Goal: Information Seeking & Learning: Learn about a topic

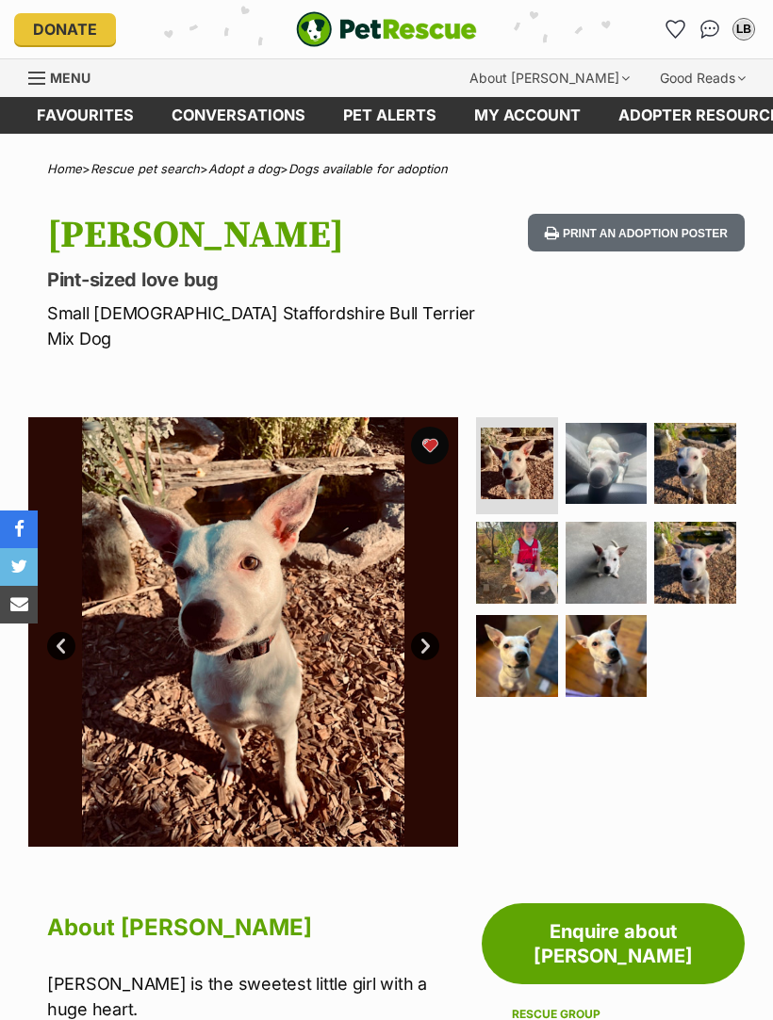
click at [433, 632] on link "Next" at bounding box center [425, 646] width 28 height 28
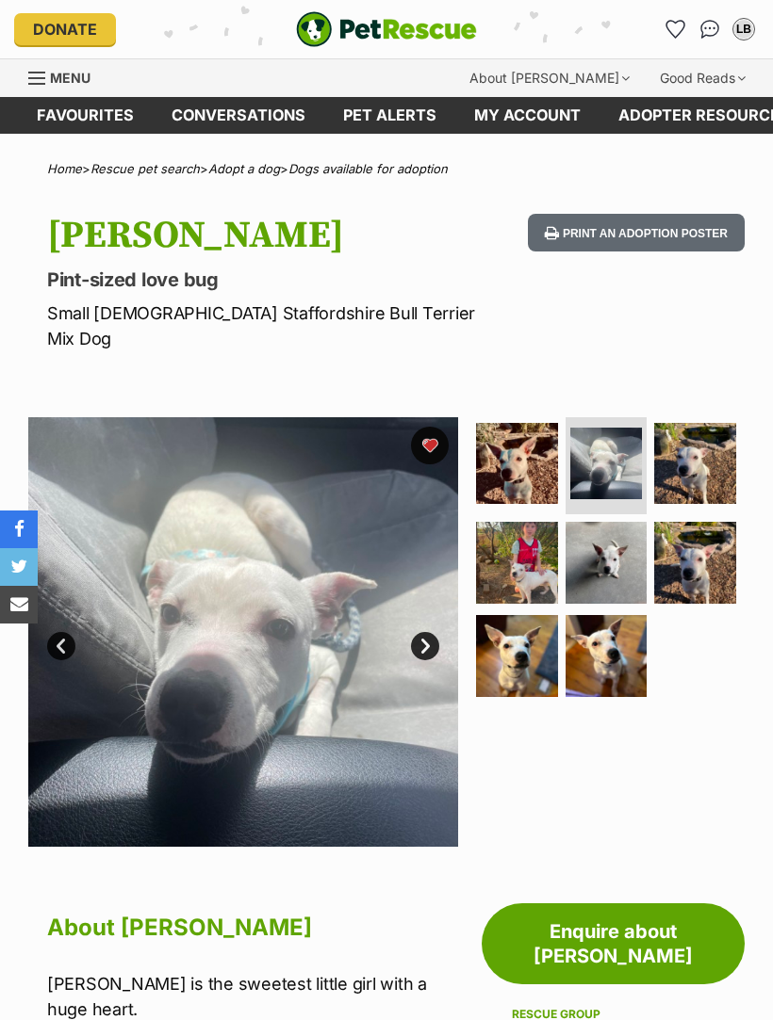
click at [442, 610] on img at bounding box center [243, 632] width 430 height 430
click at [438, 632] on link "Next" at bounding box center [425, 646] width 28 height 28
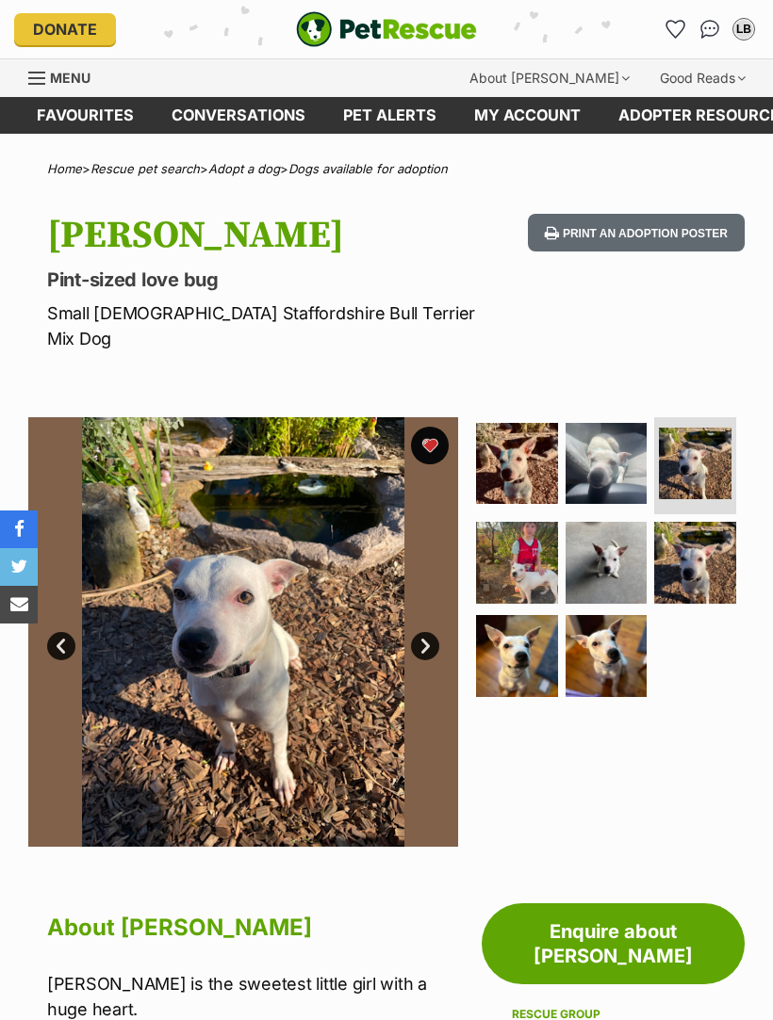
click at [435, 632] on link "Next" at bounding box center [425, 646] width 28 height 28
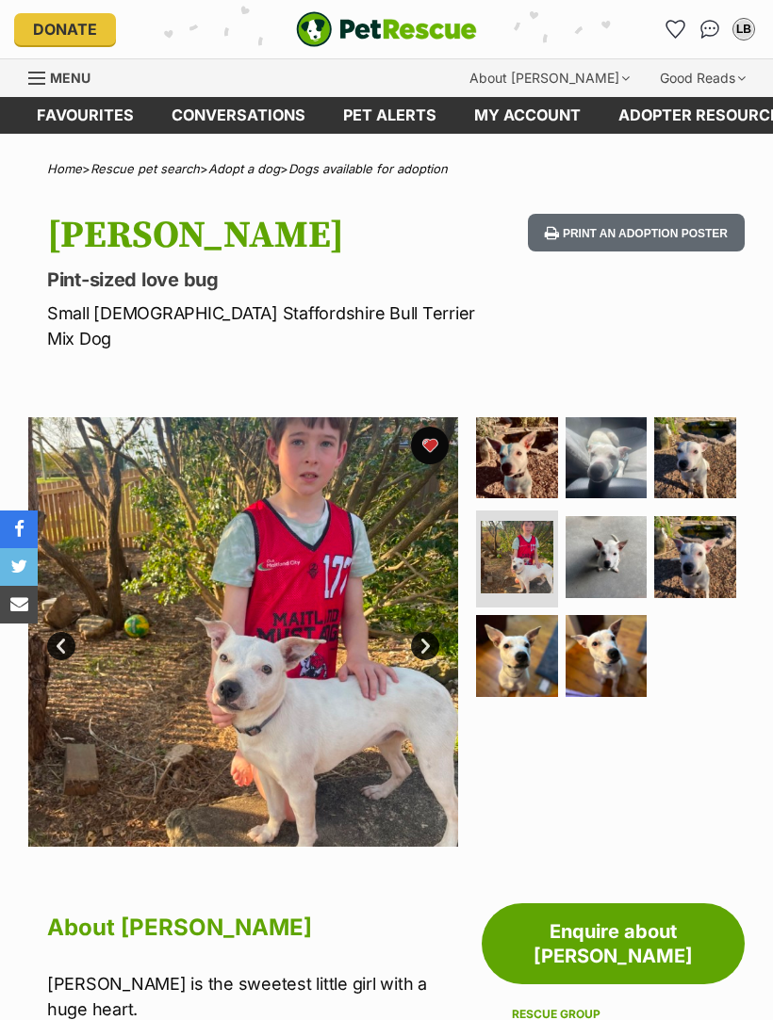
click at [435, 632] on link "Next" at bounding box center [425, 646] width 28 height 28
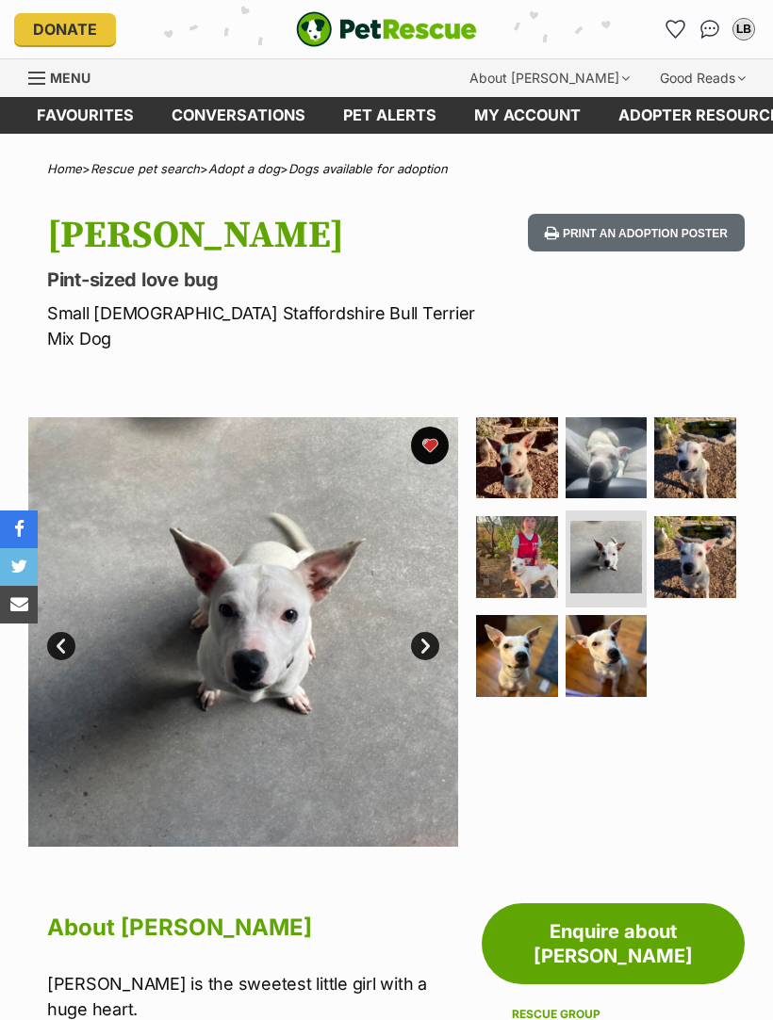
click at [61, 632] on link "Prev" at bounding box center [61, 646] width 28 height 28
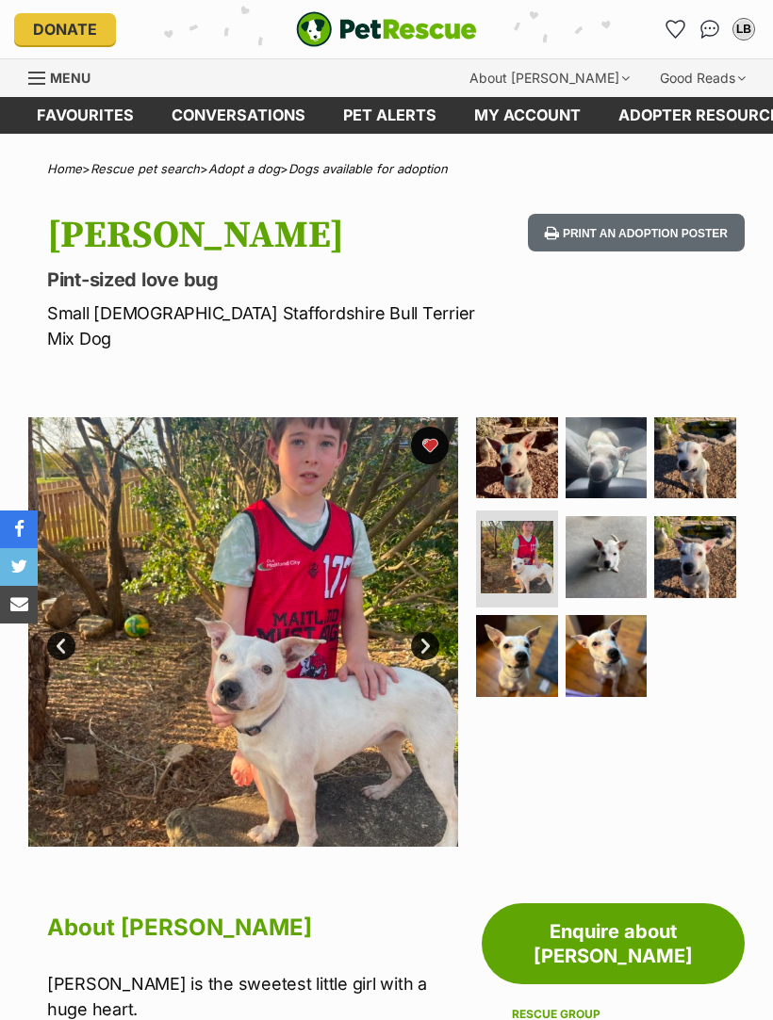
click at [435, 632] on link "Next" at bounding box center [425, 646] width 28 height 28
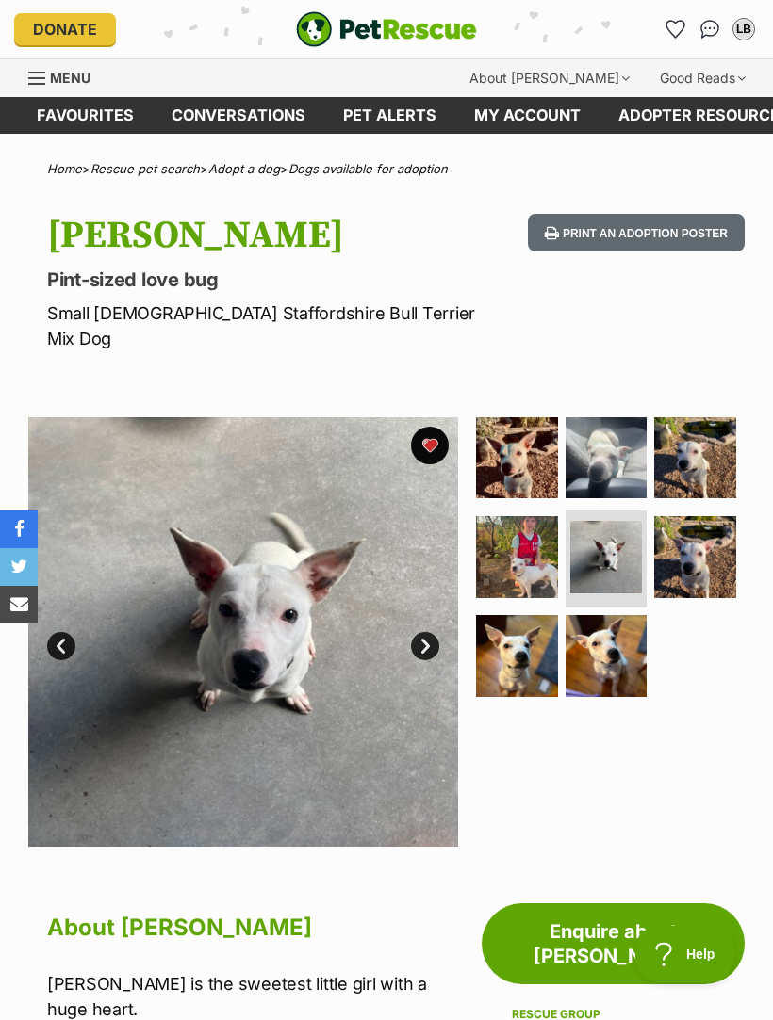
click at [437, 632] on link "Next" at bounding box center [425, 646] width 28 height 28
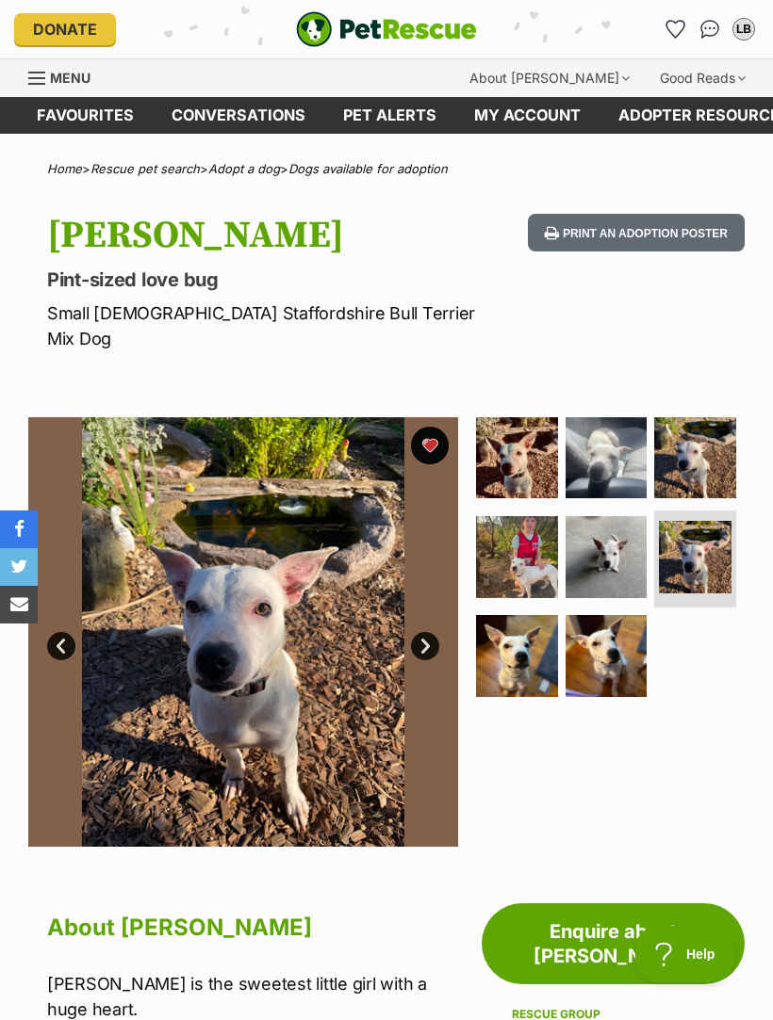
click at [438, 632] on link "Next" at bounding box center [425, 646] width 28 height 28
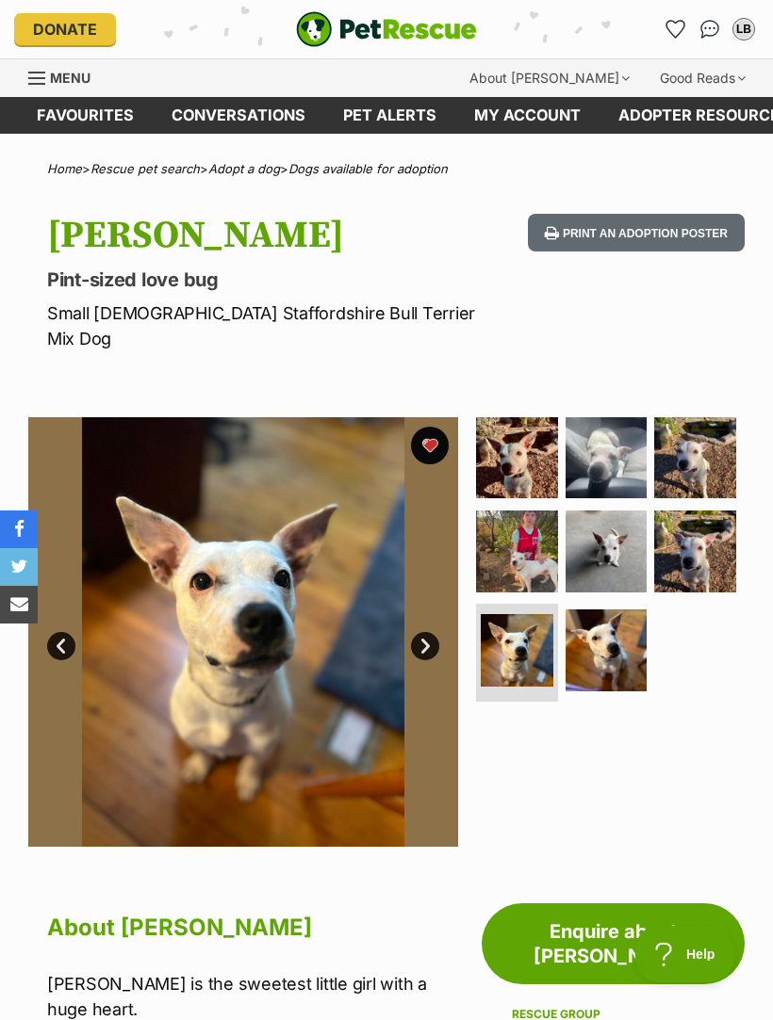
click at [529, 522] on img at bounding box center [517, 552] width 82 height 82
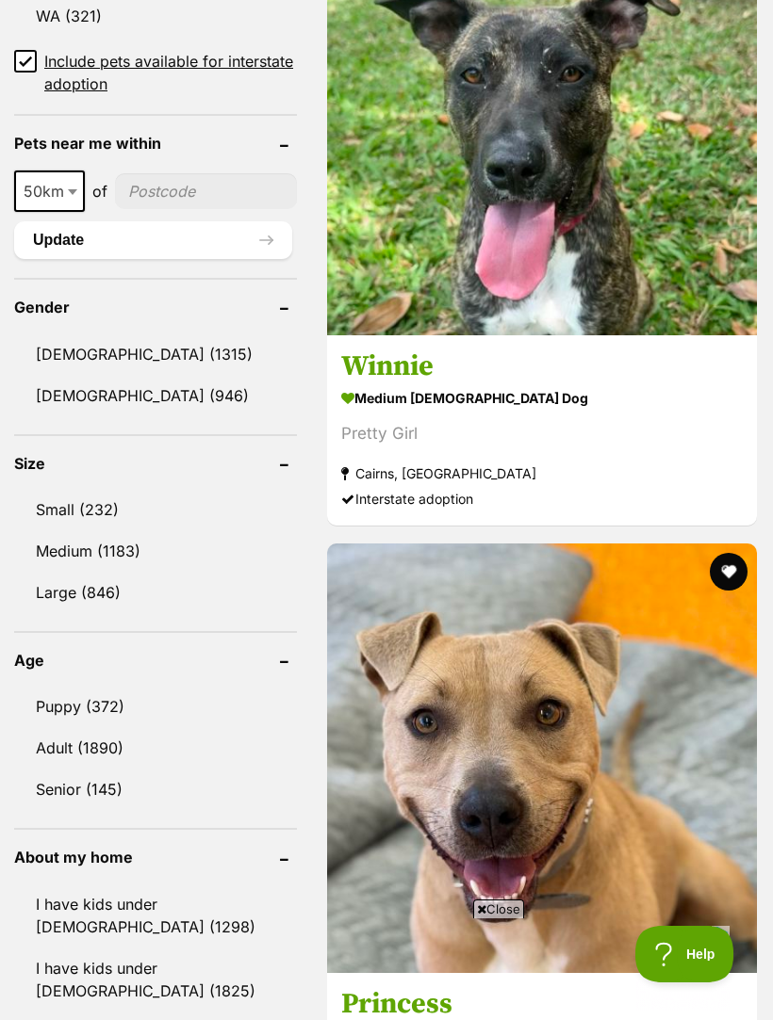
scroll to position [1525, 0]
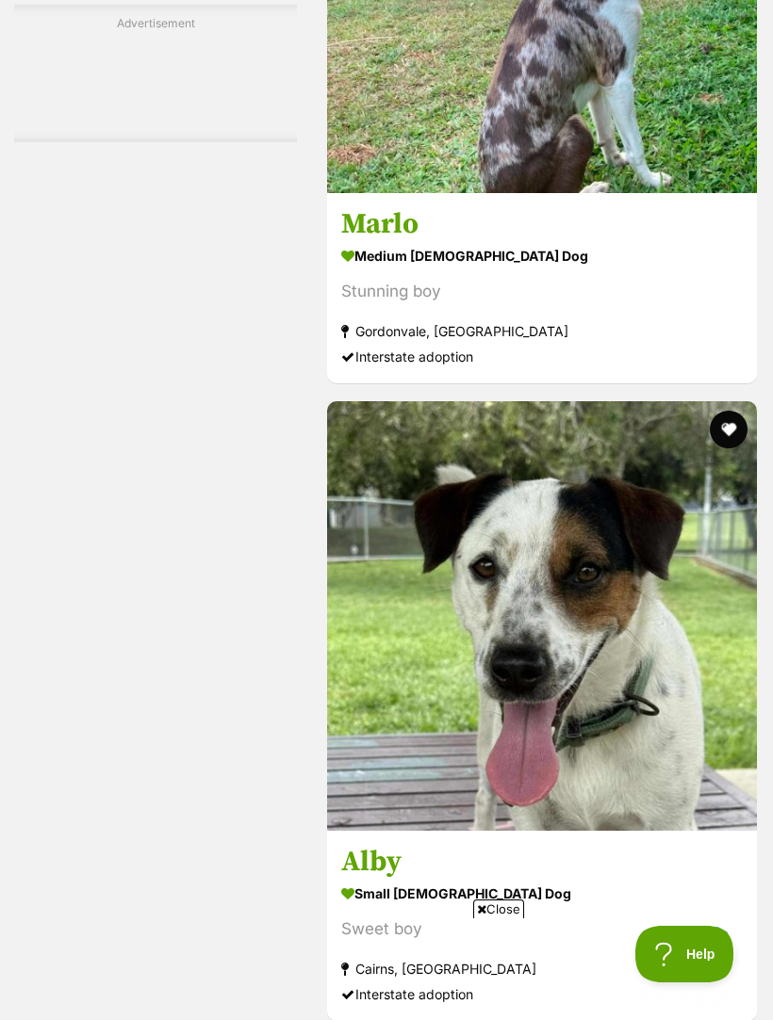
scroll to position [5855, 0]
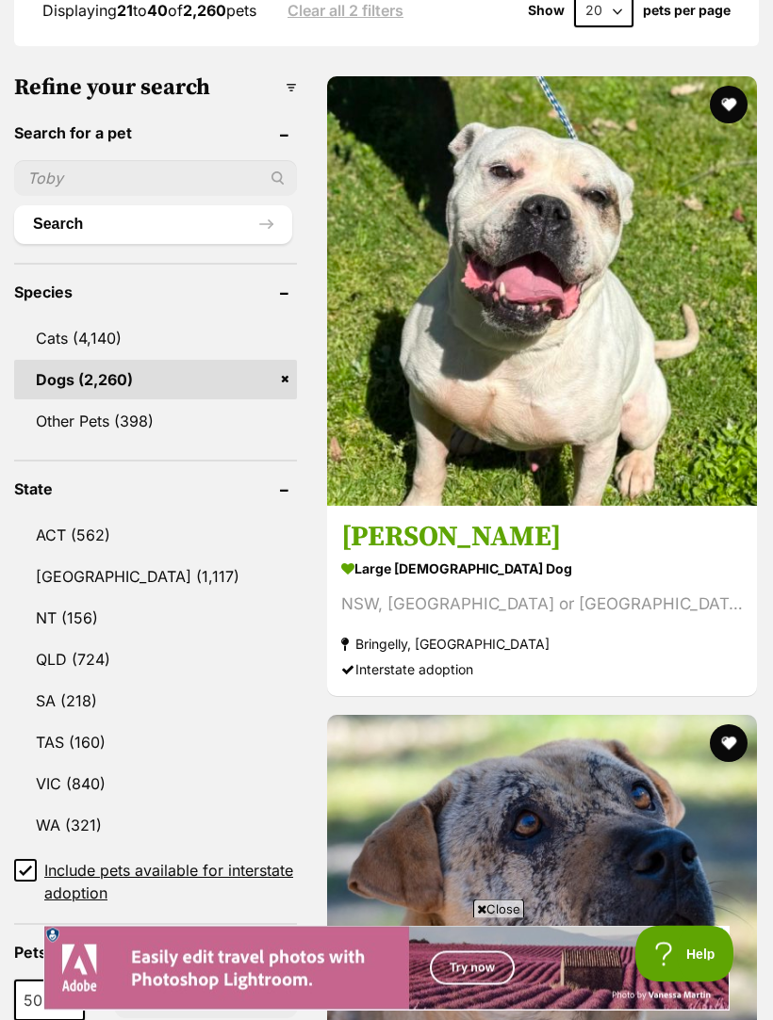
scroll to position [787, 0]
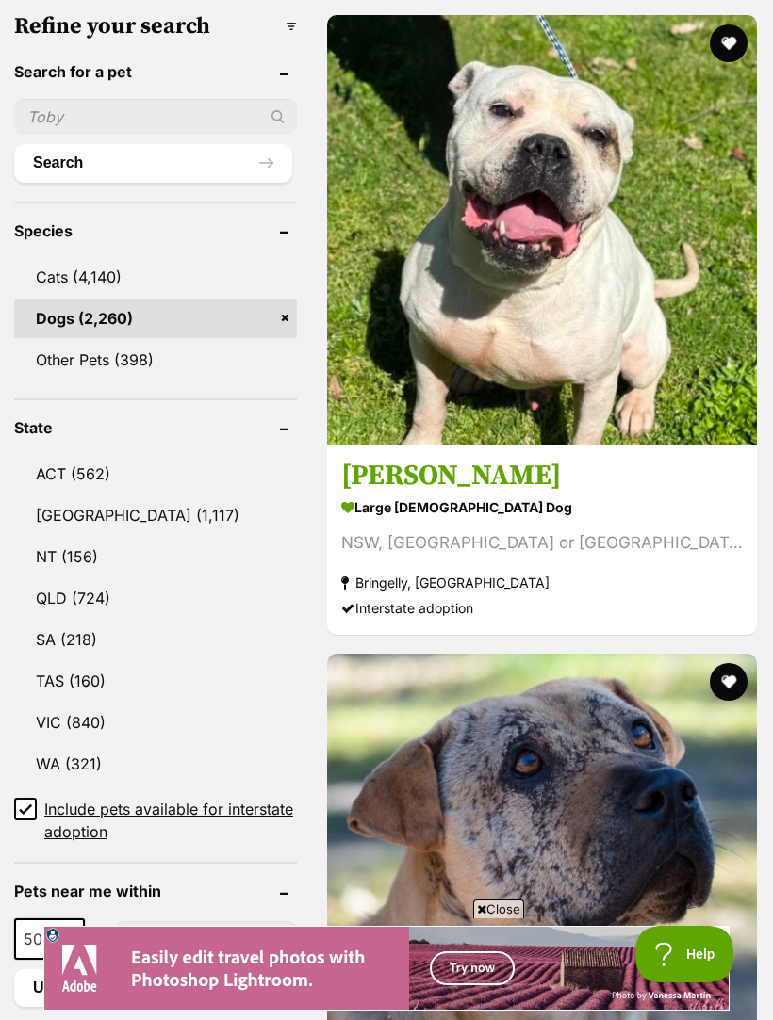
click at [80, 496] on link "NSW (1,117)" at bounding box center [155, 516] width 283 height 40
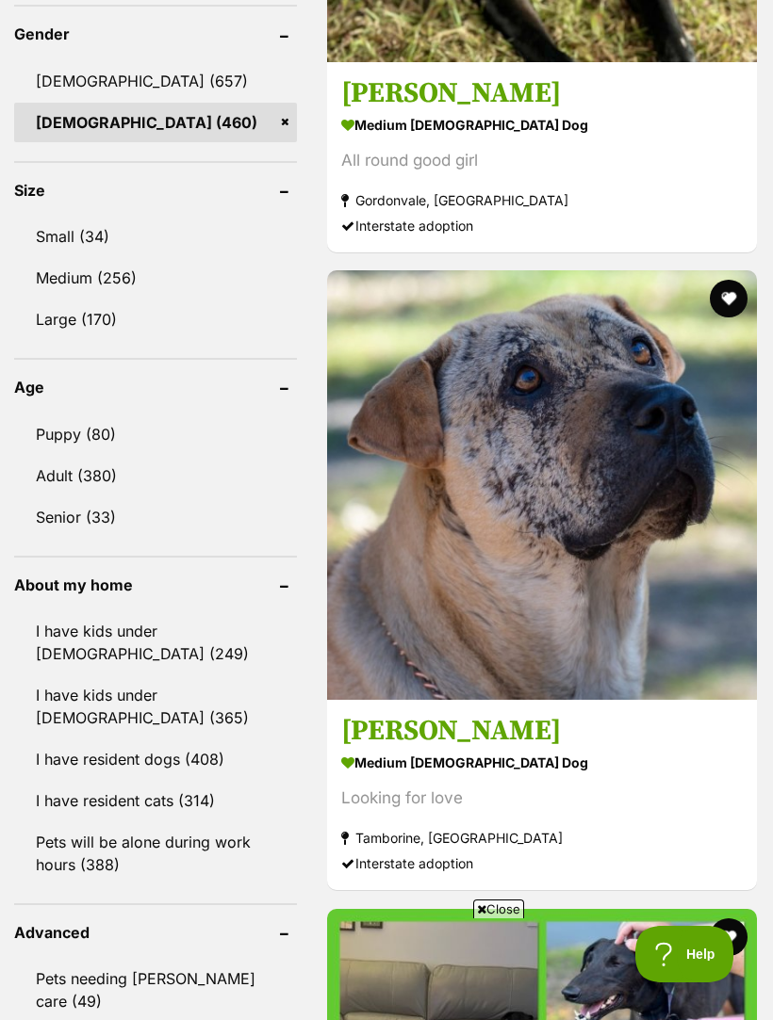
click at [82, 217] on link "Small (34)" at bounding box center [155, 237] width 283 height 40
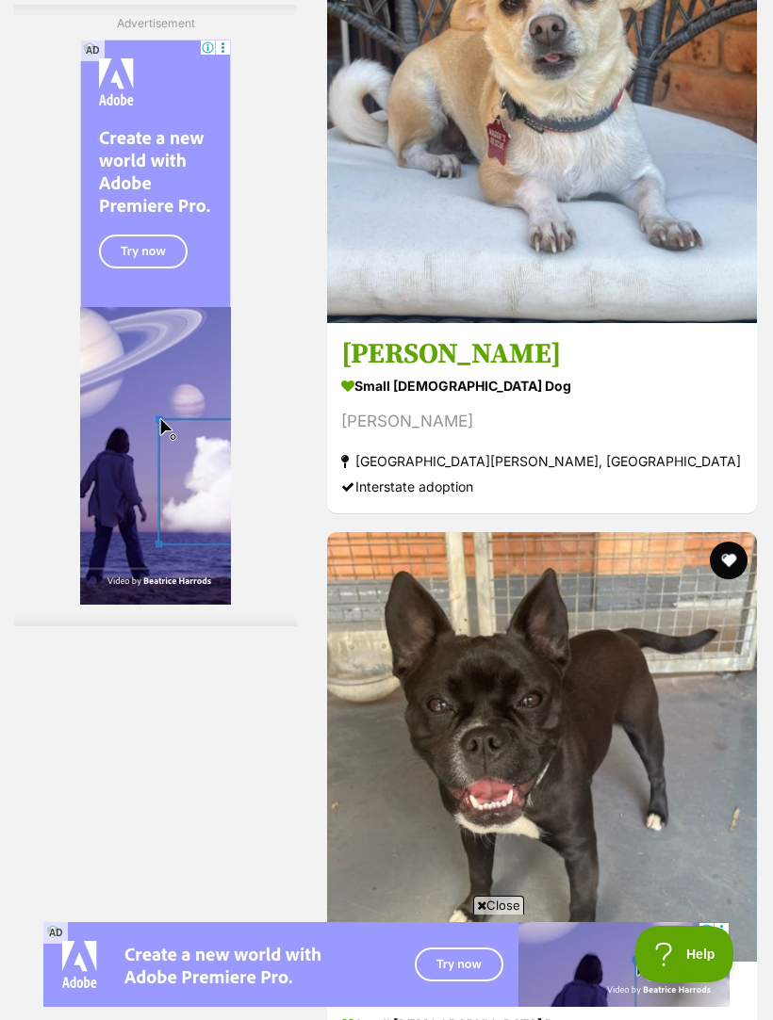
scroll to position [5645, 0]
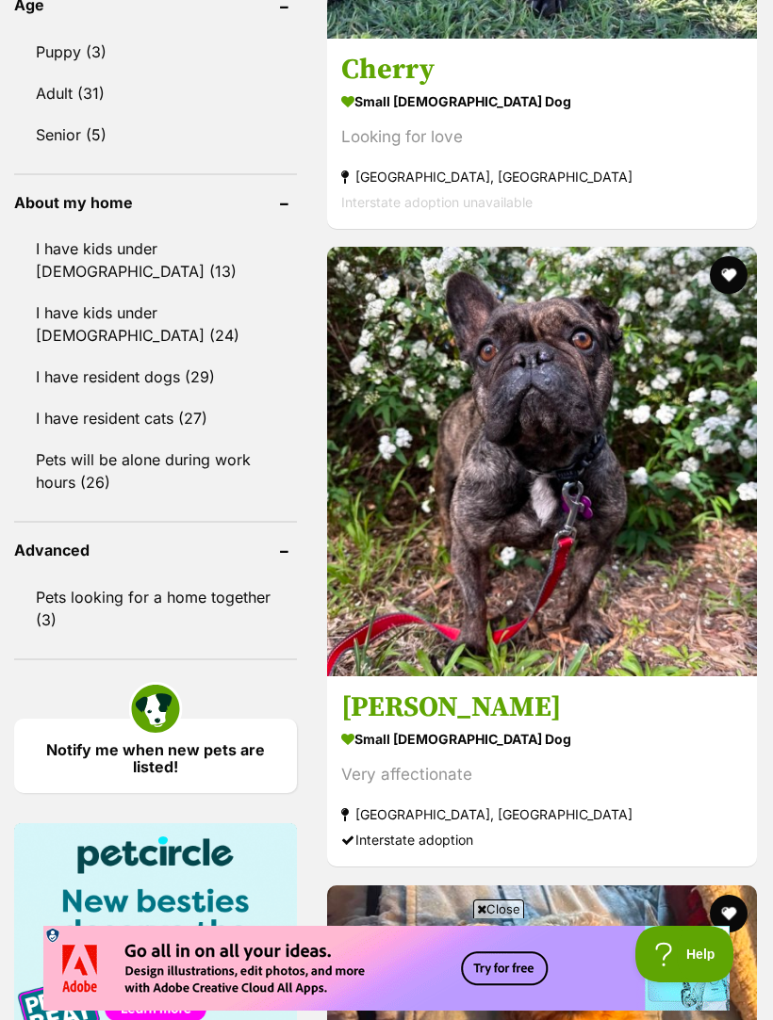
scroll to position [2173, 0]
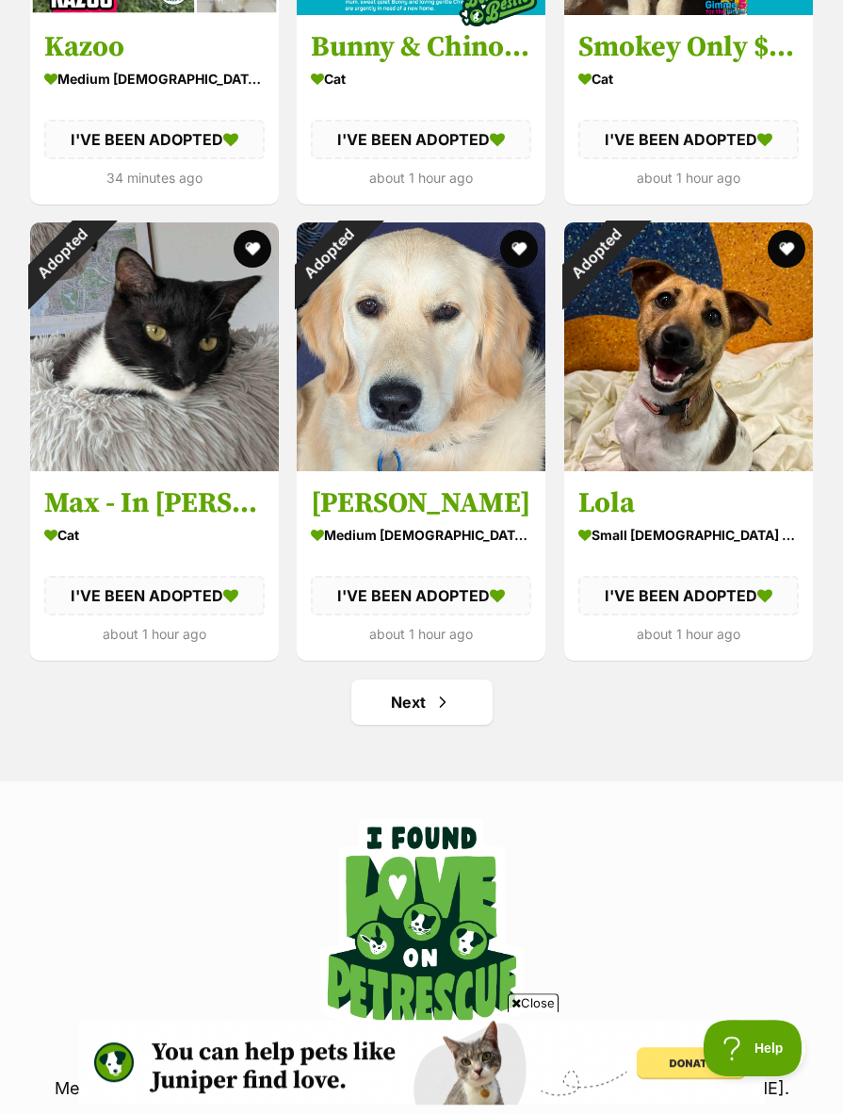
scroll to position [2268, 0]
click at [448, 691] on span "Next page" at bounding box center [442, 702] width 19 height 23
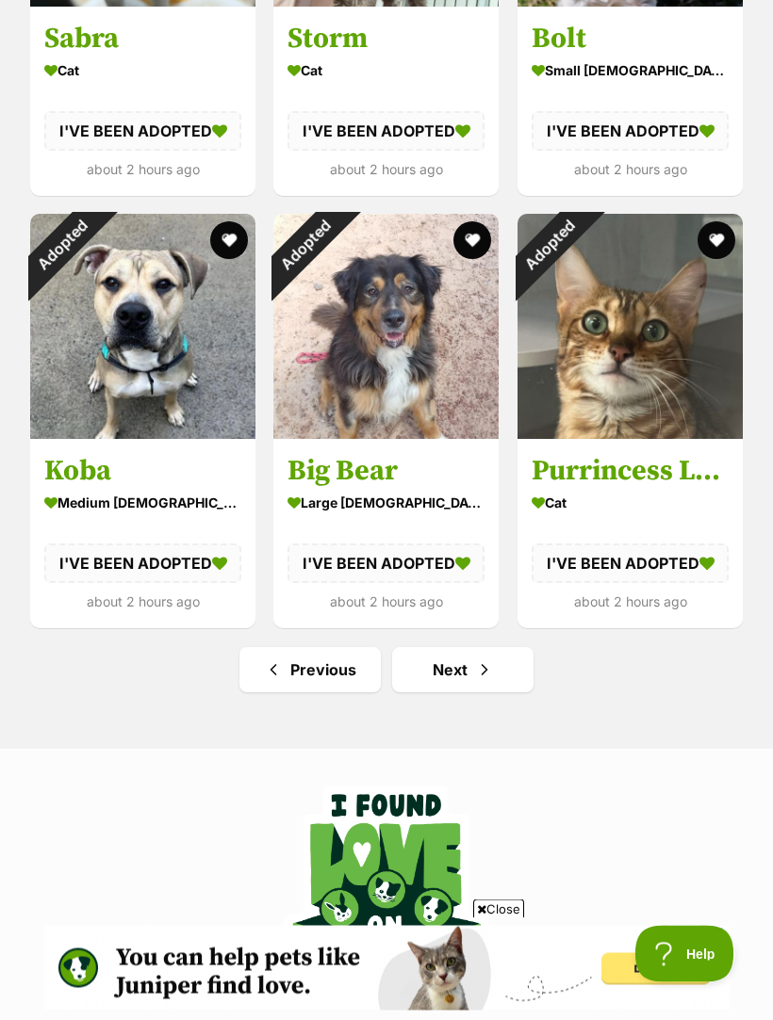
scroll to position [2168, 0]
click at [489, 675] on span "Next page" at bounding box center [484, 670] width 19 height 23
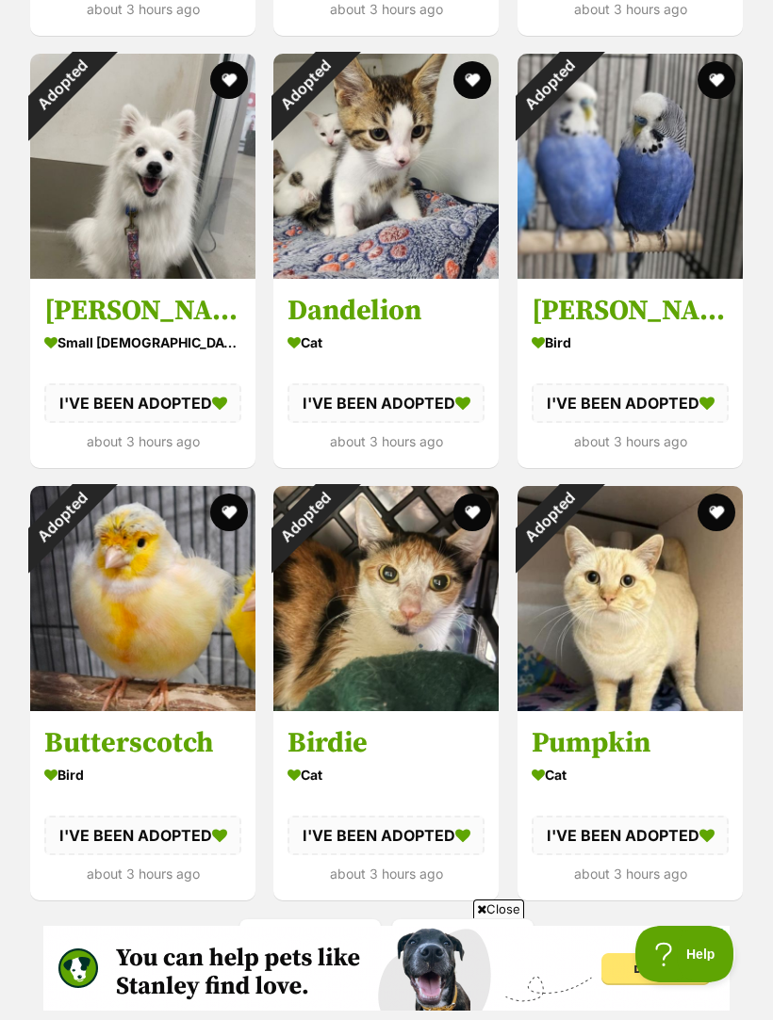
scroll to position [2084, 0]
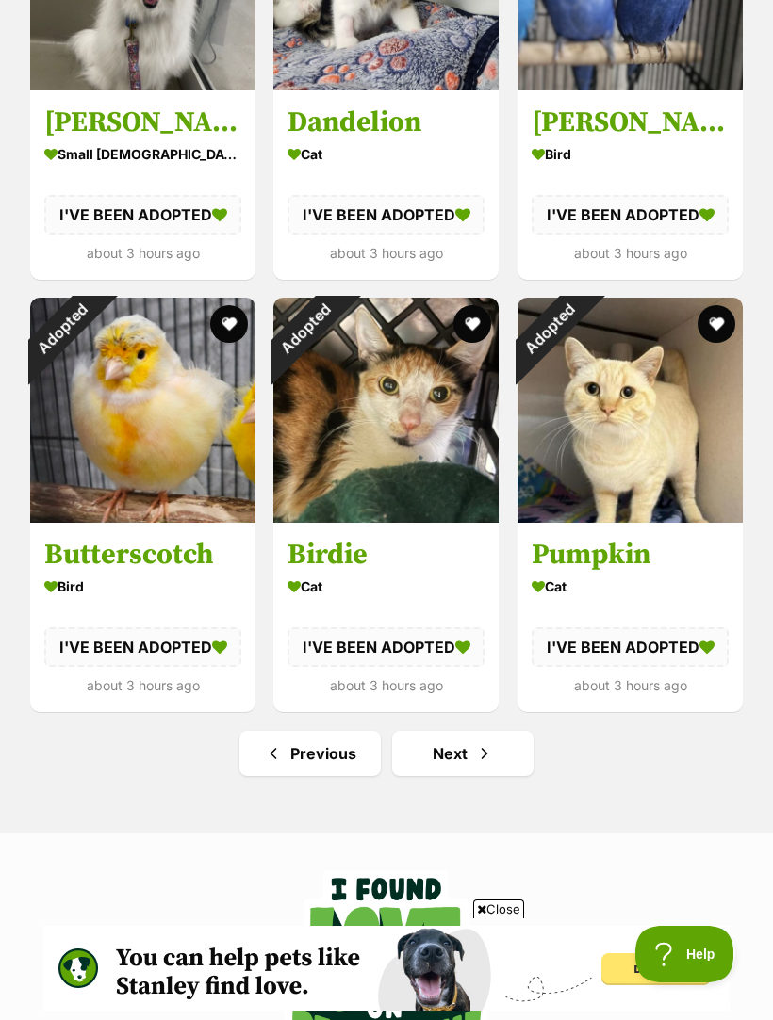
click at [497, 754] on link "Next" at bounding box center [462, 753] width 141 height 45
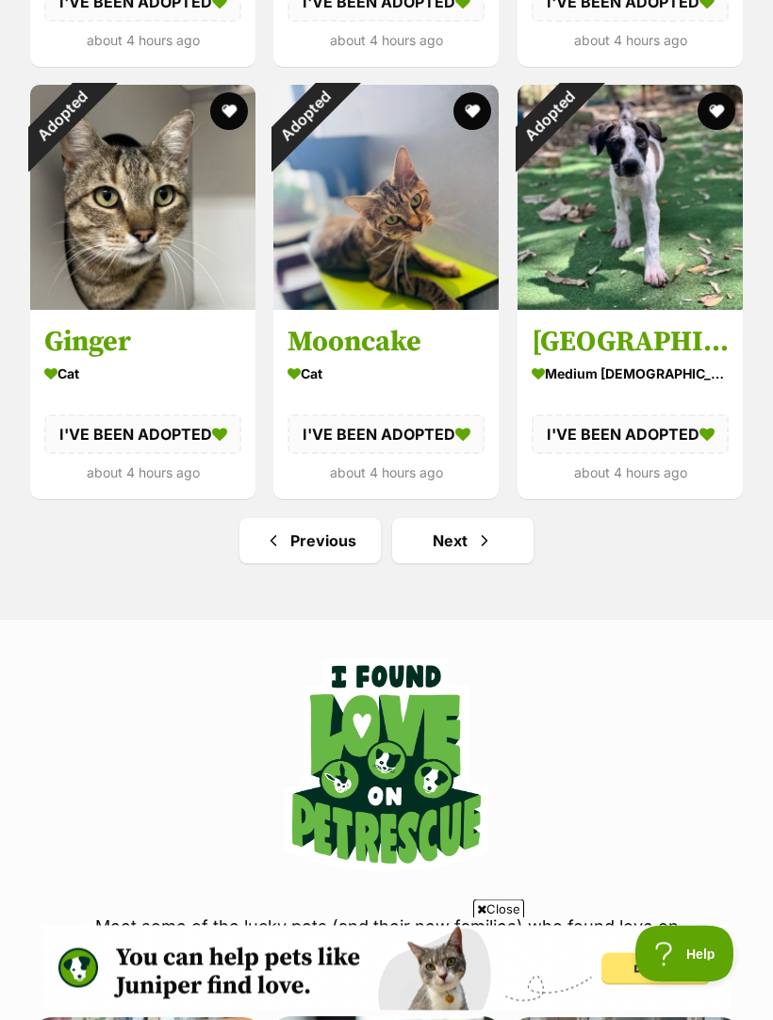
scroll to position [2297, 0]
click at [486, 536] on span "Next page" at bounding box center [484, 540] width 19 height 23
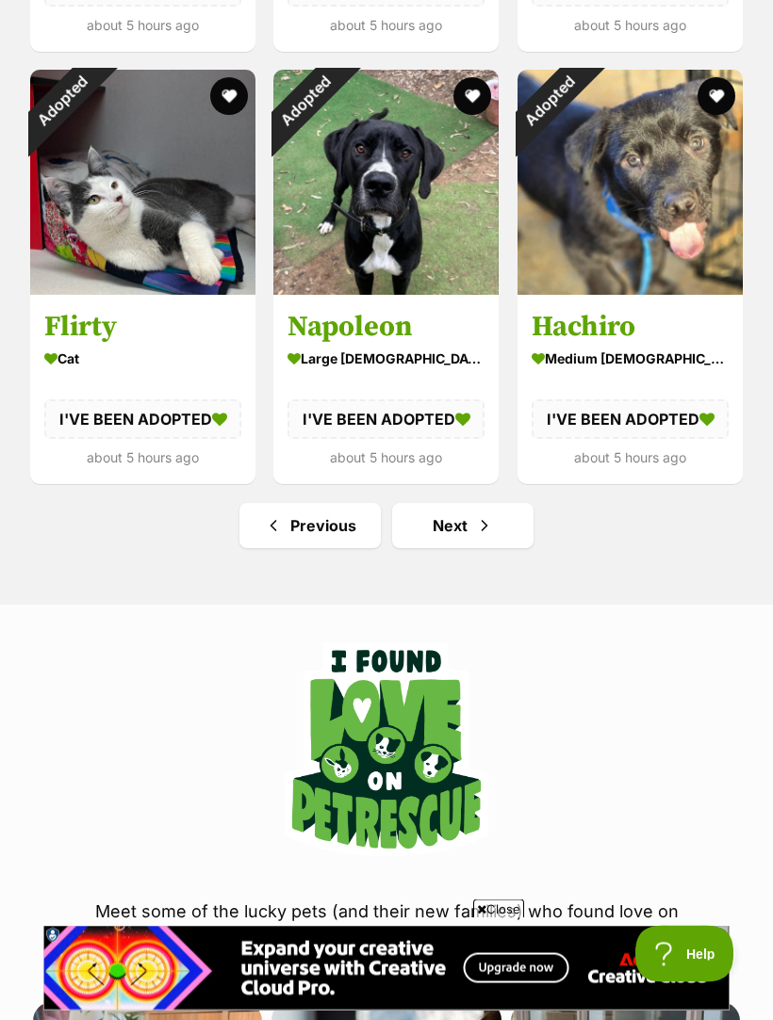
scroll to position [2312, 0]
click at [479, 525] on span "Next page" at bounding box center [484, 525] width 19 height 23
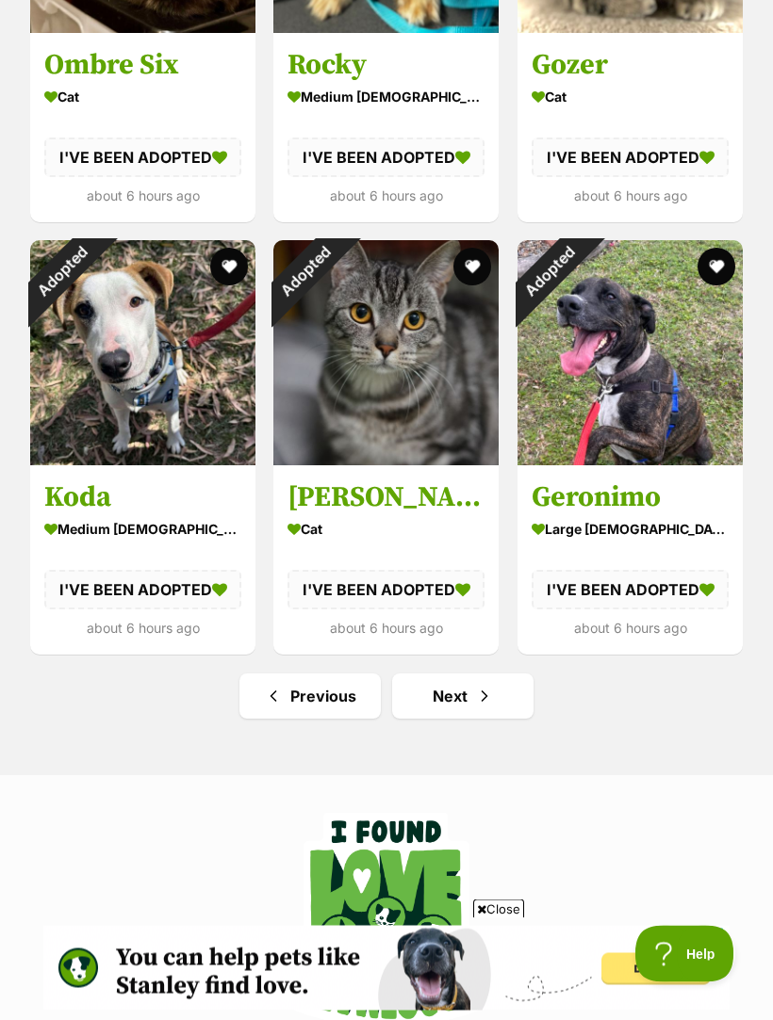
scroll to position [2142, 0]
click at [497, 694] on link "Next" at bounding box center [462, 696] width 141 height 45
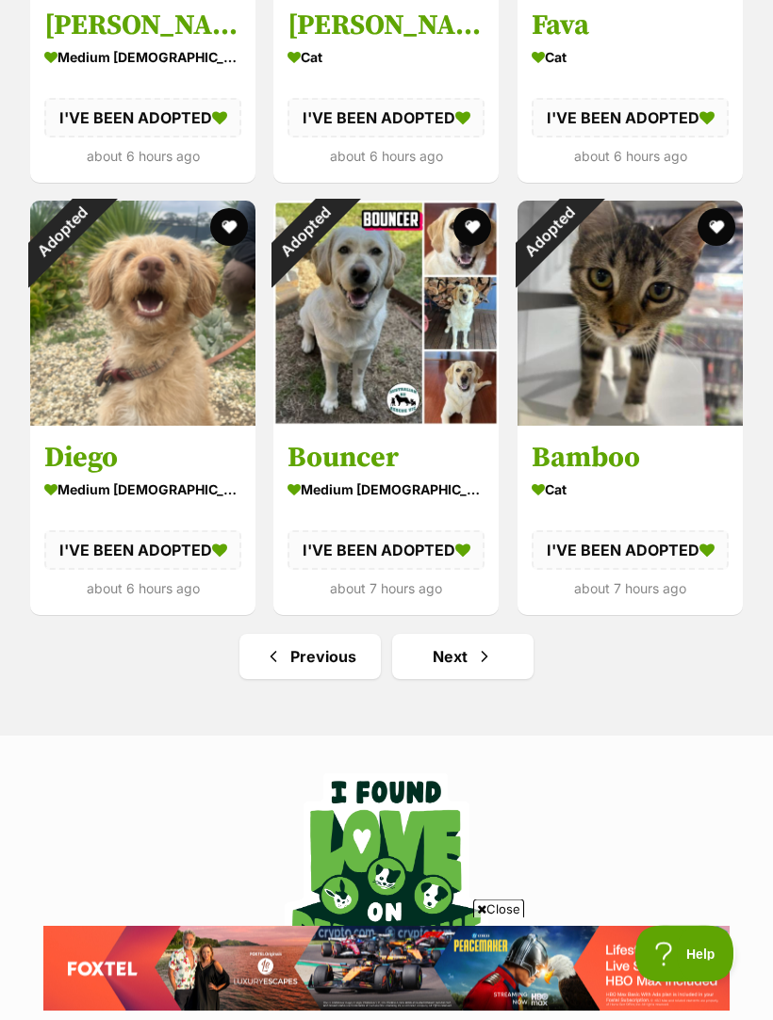
scroll to position [2181, 0]
click at [499, 669] on link "Next" at bounding box center [462, 656] width 141 height 45
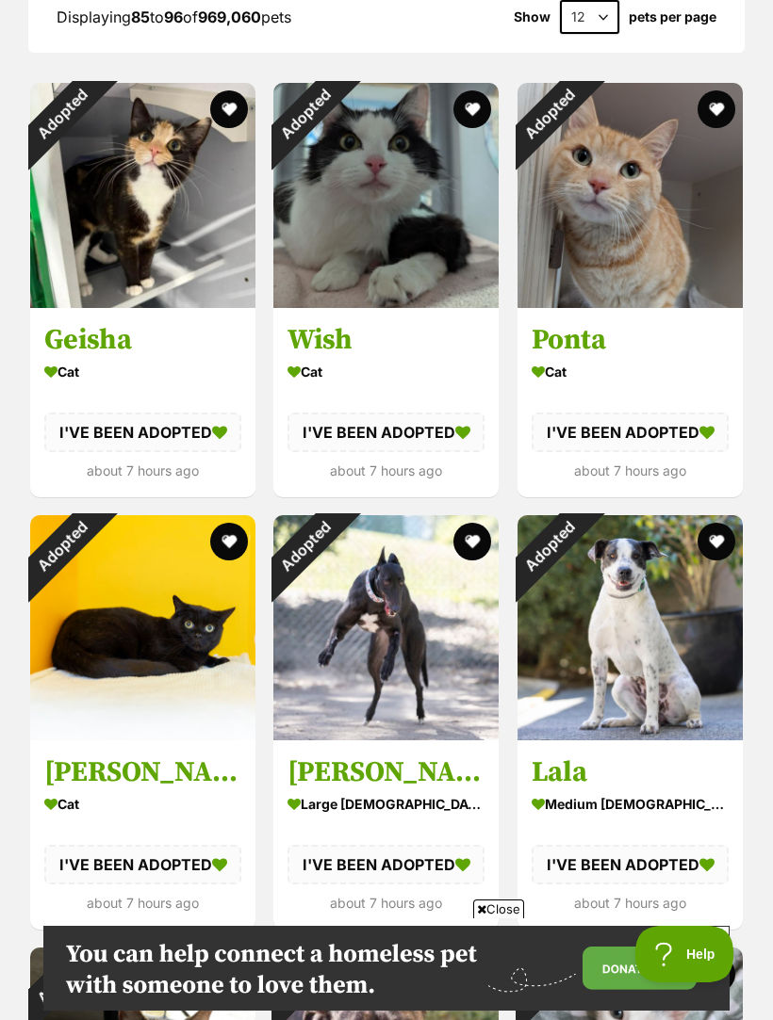
scroll to position [998, 0]
